Goal: Task Accomplishment & Management: Use online tool/utility

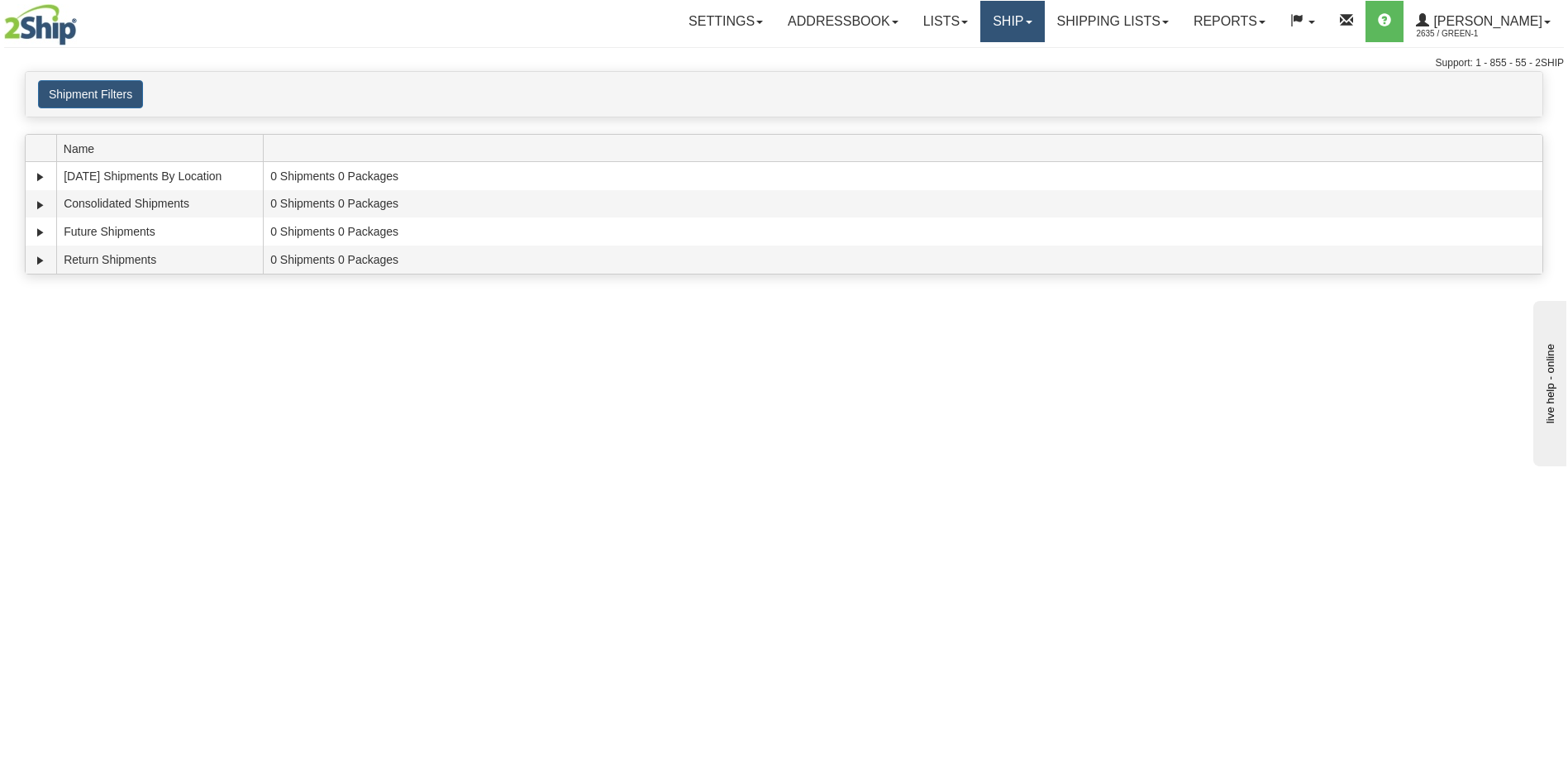
click at [1040, 29] on link "Ship" at bounding box center [1012, 21] width 63 height 41
click at [1017, 59] on link "Ship Screen" at bounding box center [968, 58] width 149 height 21
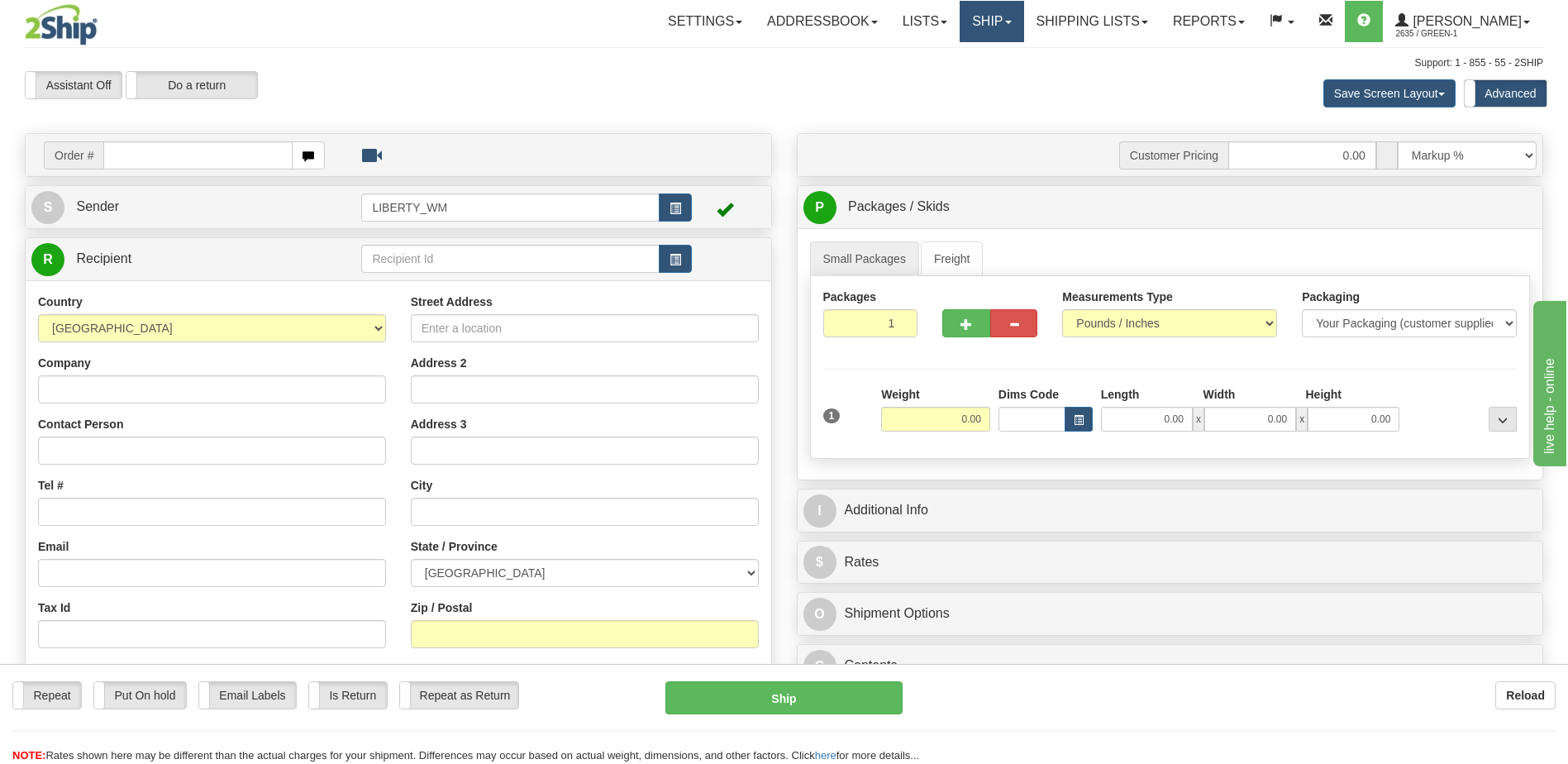
click at [1000, 24] on link "Ship" at bounding box center [991, 21] width 63 height 41
click at [960, 82] on span "OnHold / Order Queue" at bounding box center [949, 80] width 117 height 14
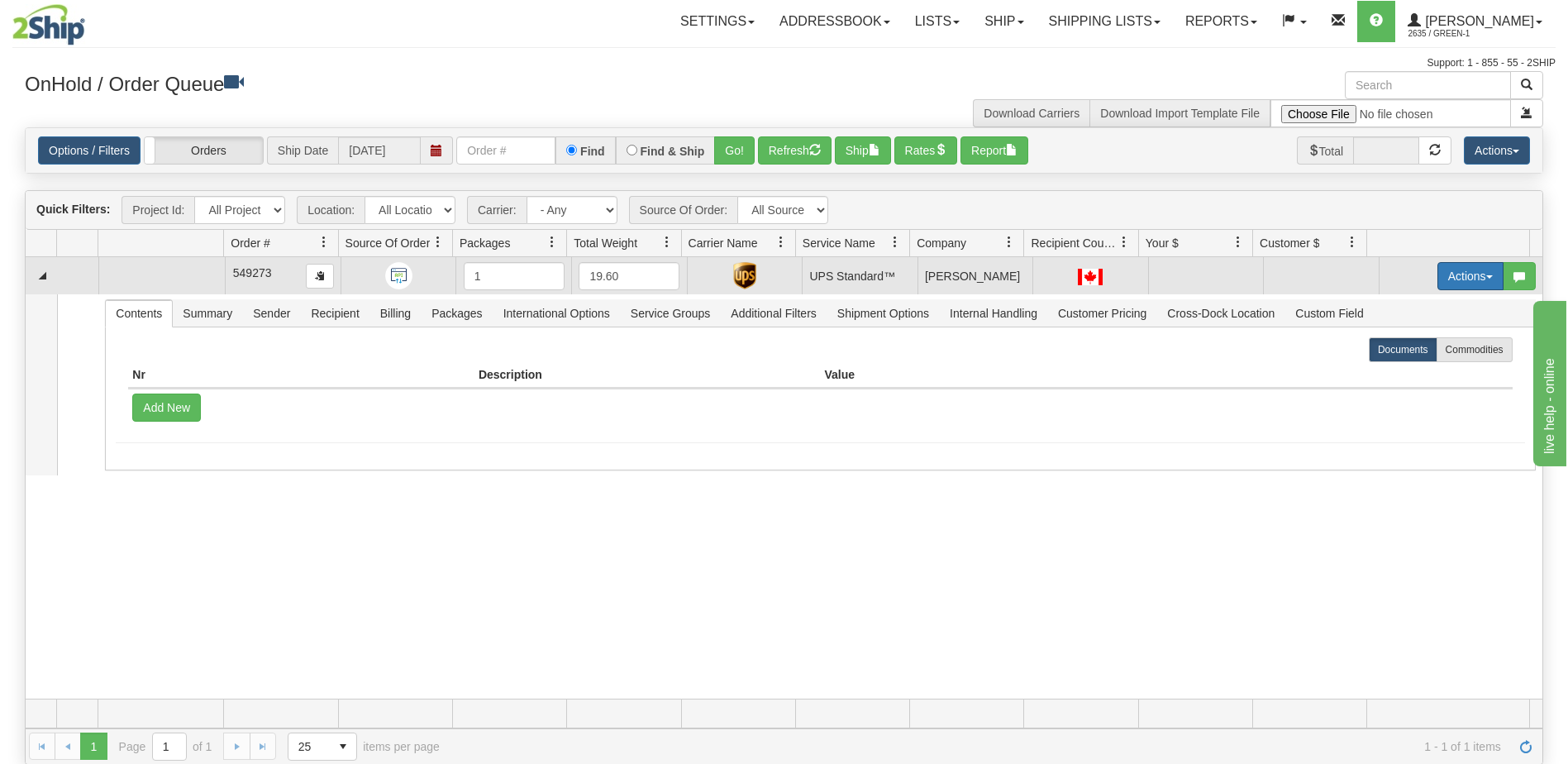
click at [1456, 283] on button "Actions" at bounding box center [1471, 276] width 66 height 28
click at [1384, 375] on span "Ship" at bounding box center [1394, 373] width 35 height 14
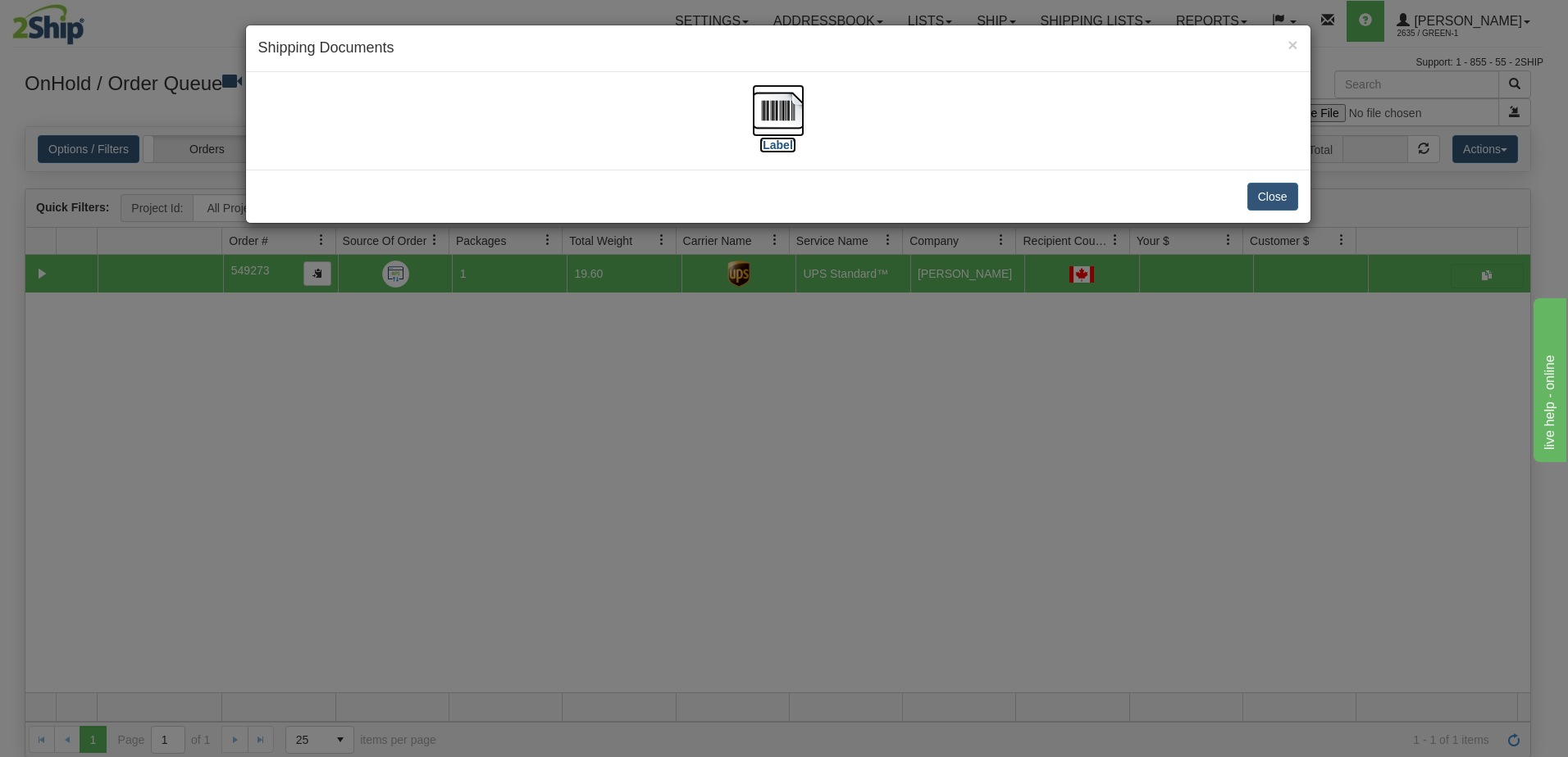
click at [781, 149] on label "[Label]" at bounding box center [778, 145] width 38 height 16
click at [1257, 198] on button "Close" at bounding box center [1273, 196] width 51 height 28
